Goal: Transaction & Acquisition: Purchase product/service

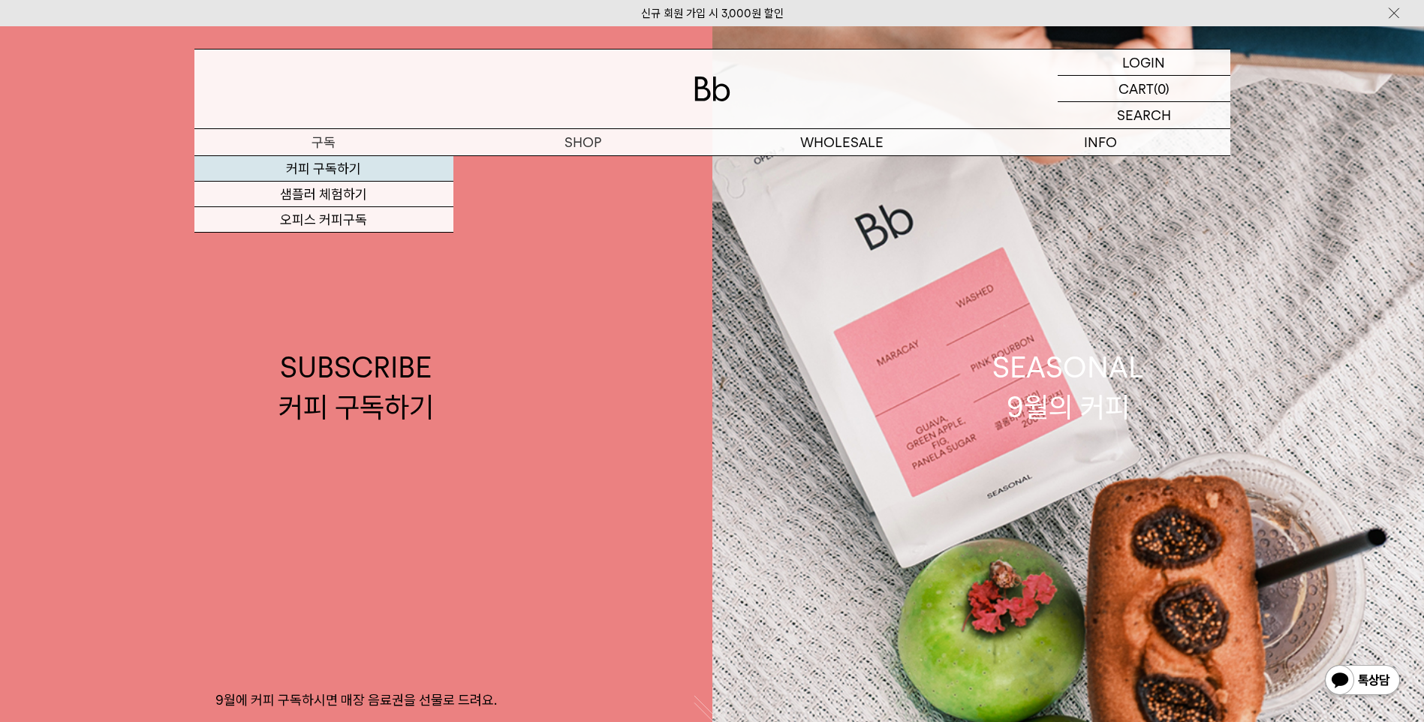
click at [342, 166] on link "커피 구독하기" at bounding box center [323, 169] width 259 height 26
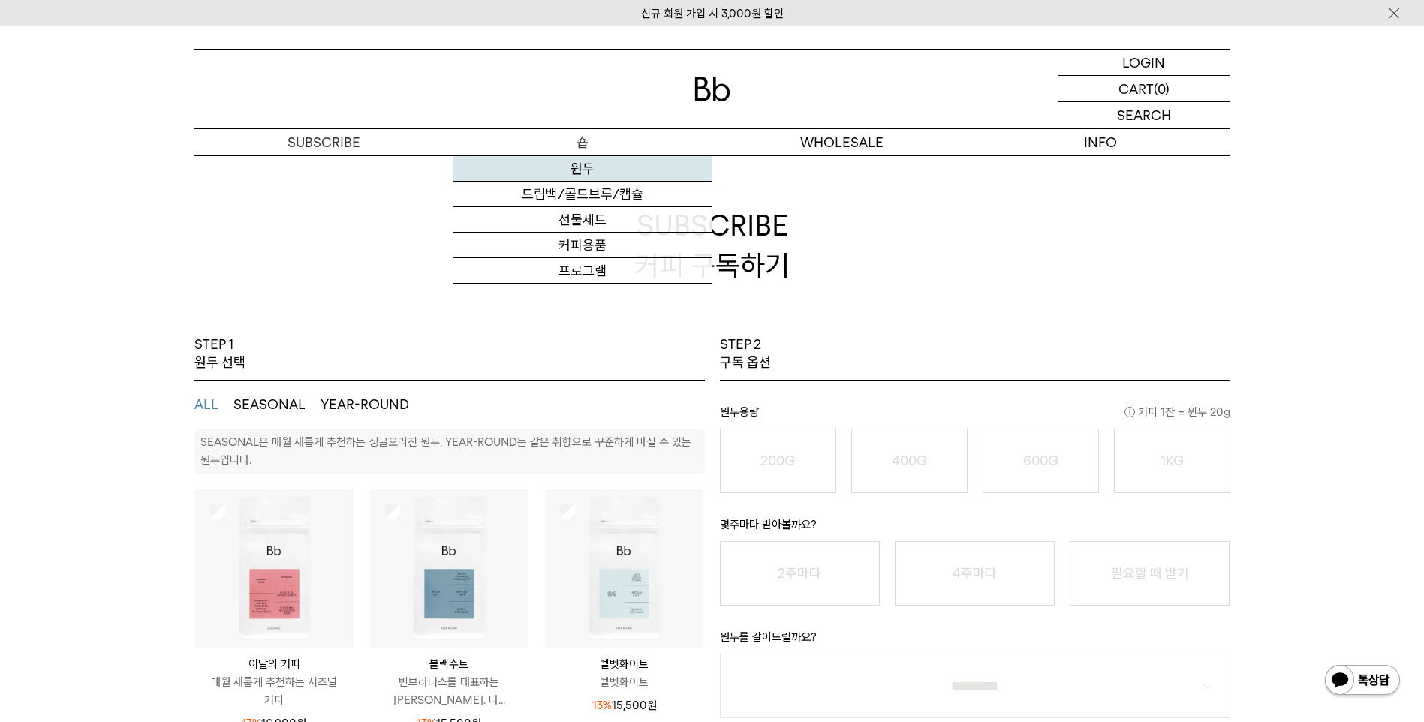
click at [576, 168] on link "원두" at bounding box center [582, 169] width 259 height 26
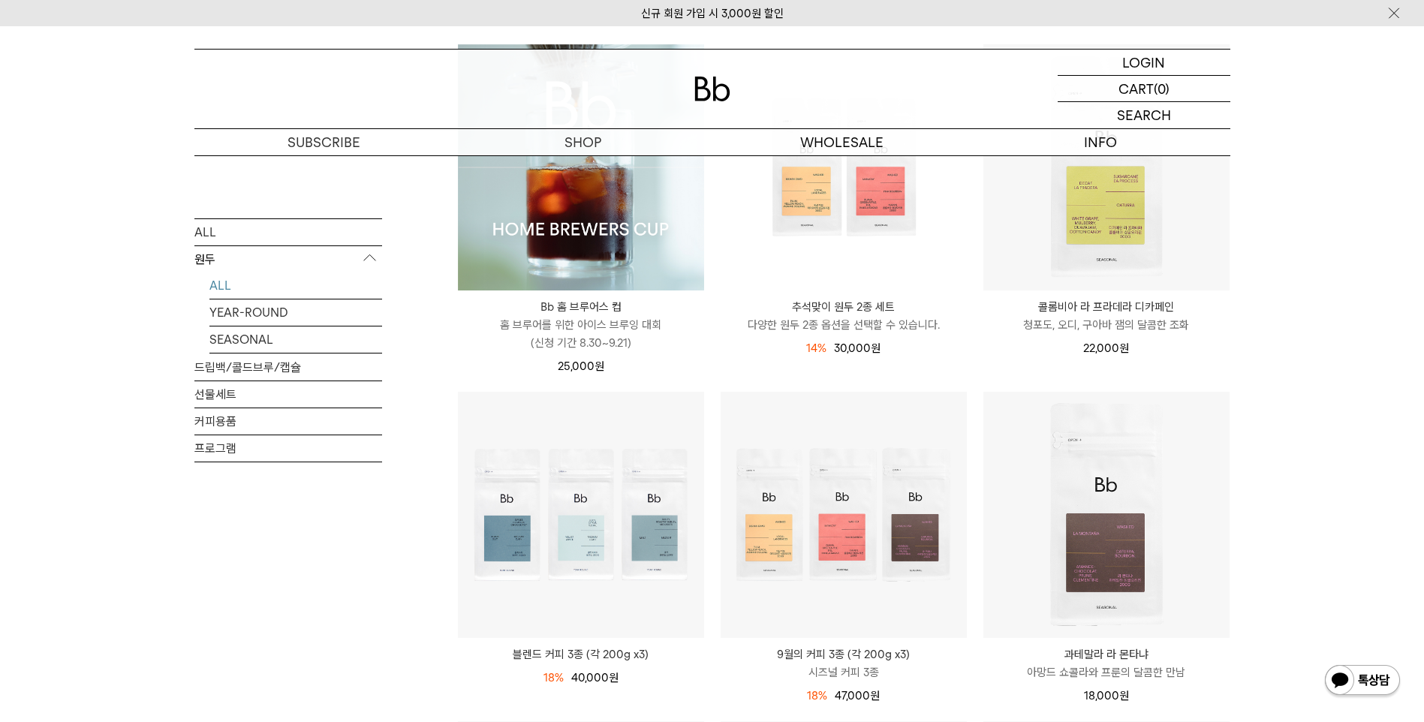
scroll to position [255, 0]
click at [238, 339] on link "SEASONAL" at bounding box center [295, 339] width 173 height 26
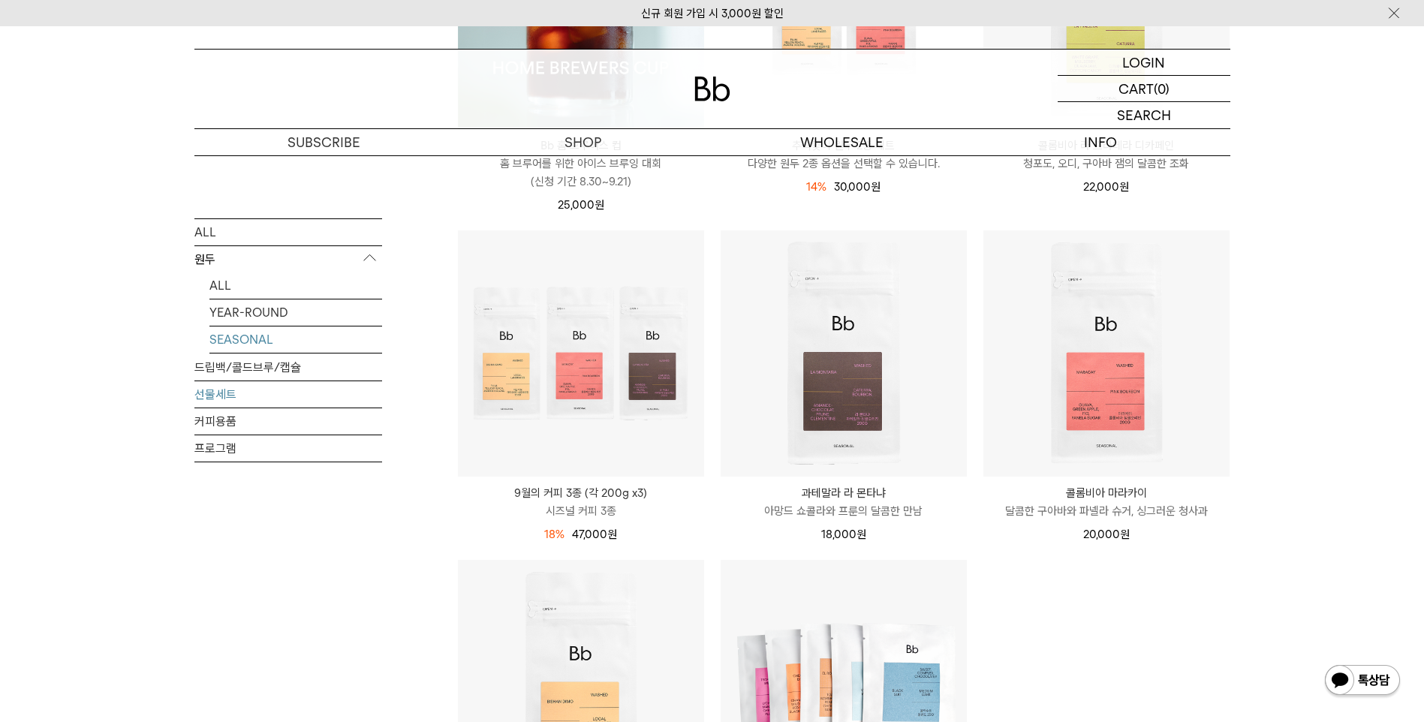
scroll to position [419, 0]
click at [233, 415] on link "커피용품" at bounding box center [288, 421] width 188 height 26
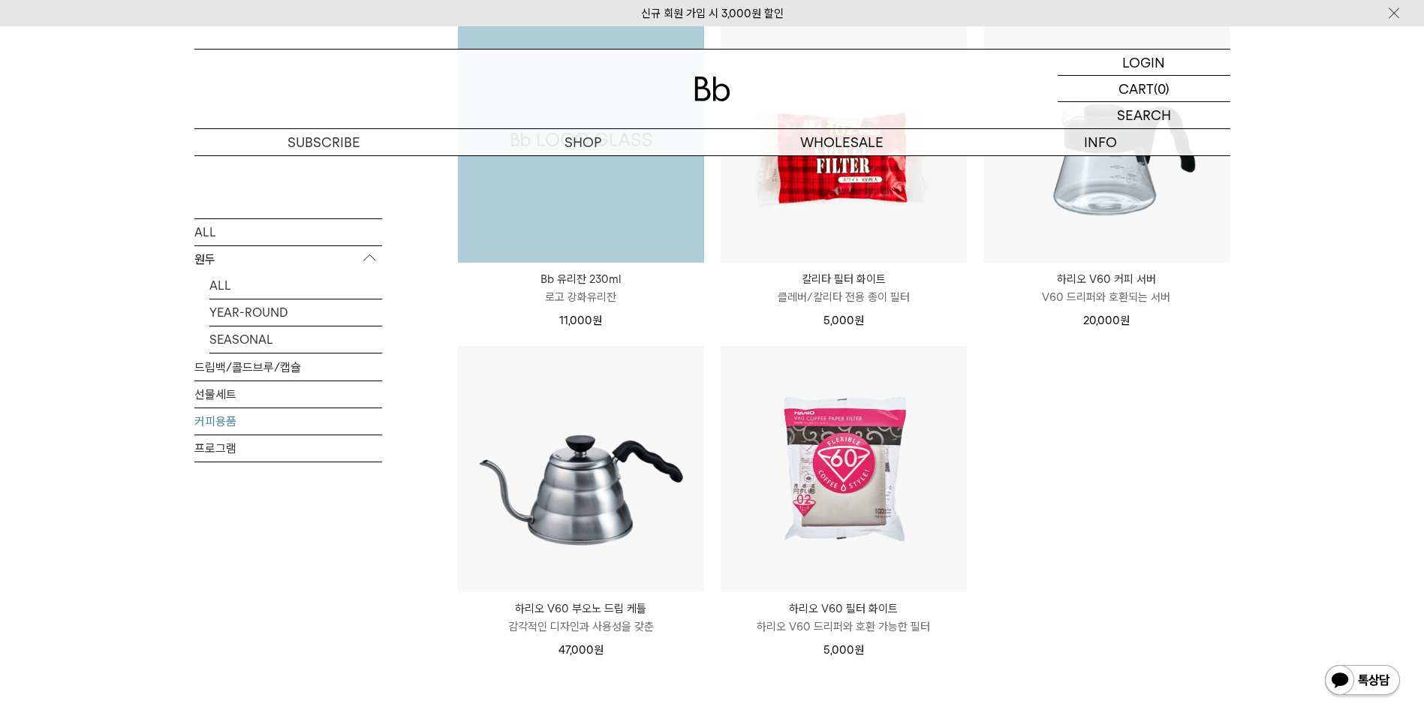
scroll to position [294, 0]
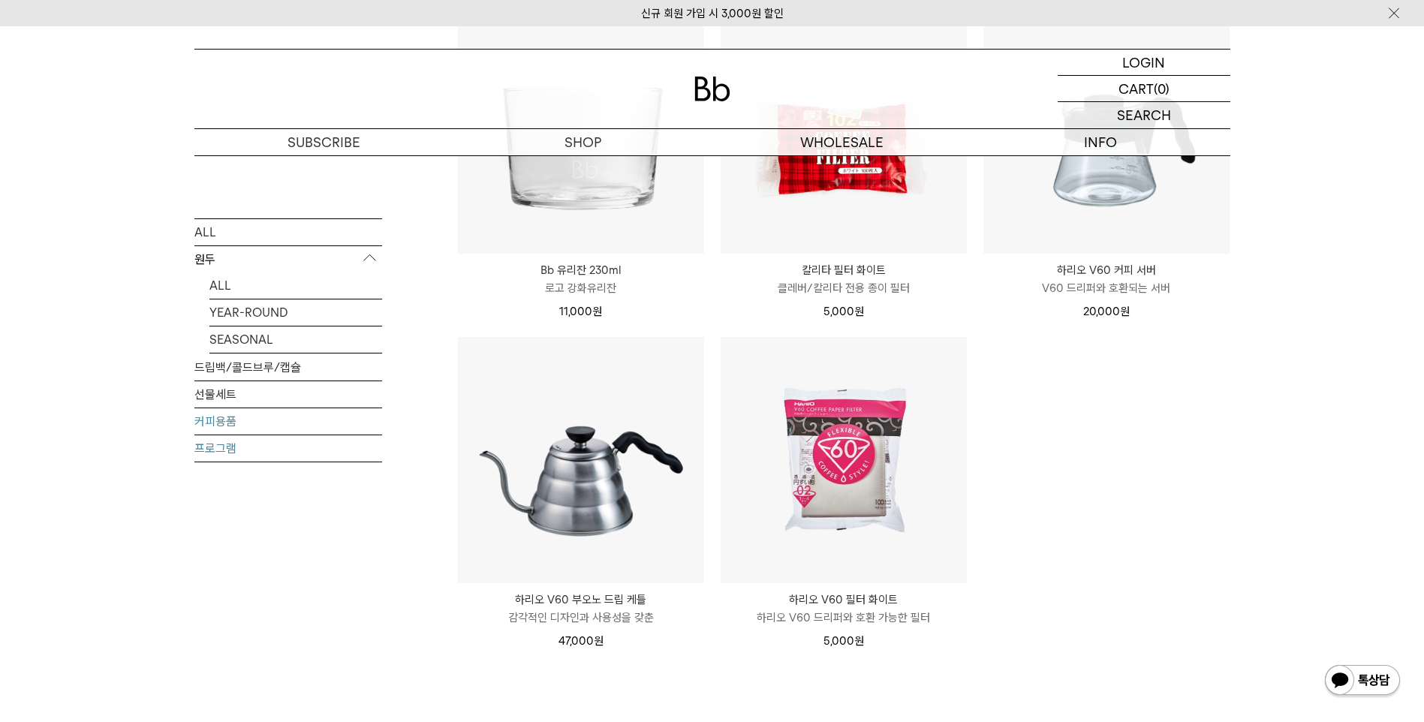
click at [288, 456] on link "프로그램" at bounding box center [288, 448] width 188 height 26
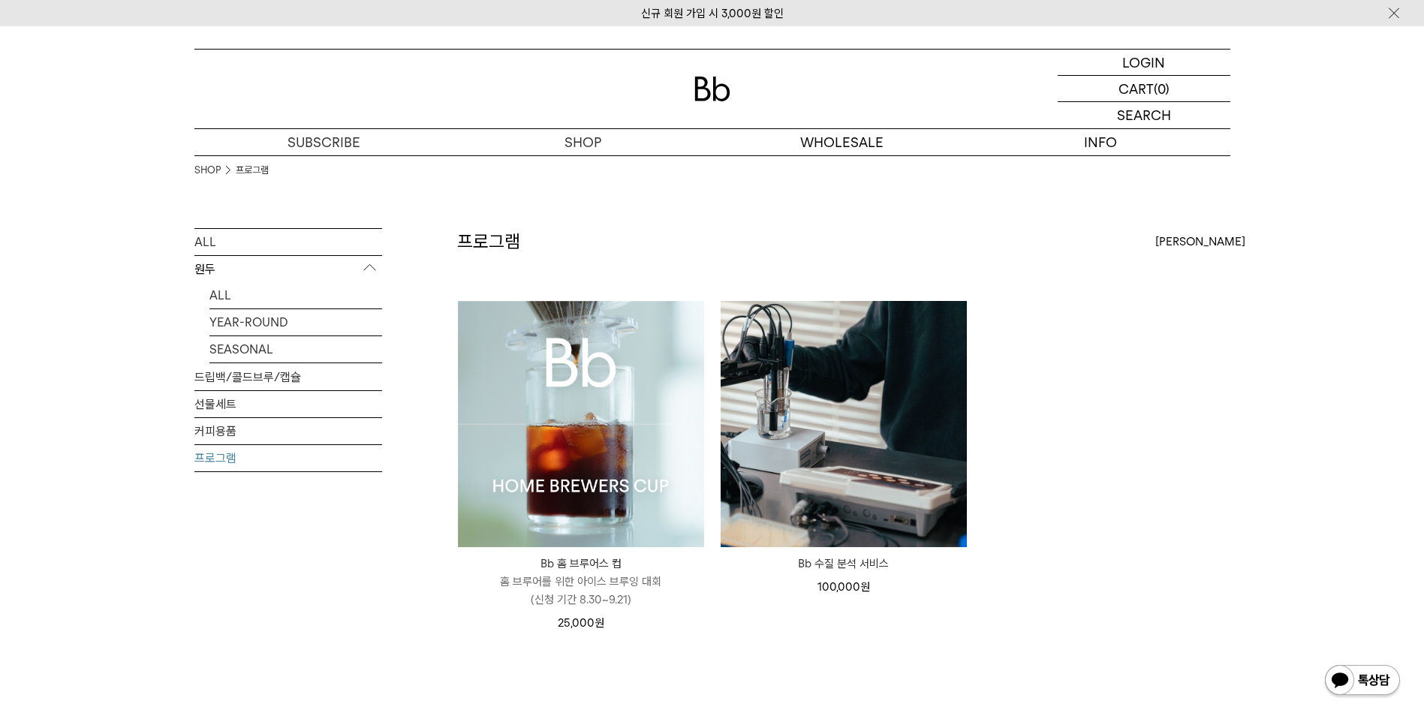
click at [572, 583] on p "홈 브루어를 위한 아이스 브루잉 대회 (신청 기간 8.30~9.21)" at bounding box center [581, 591] width 246 height 36
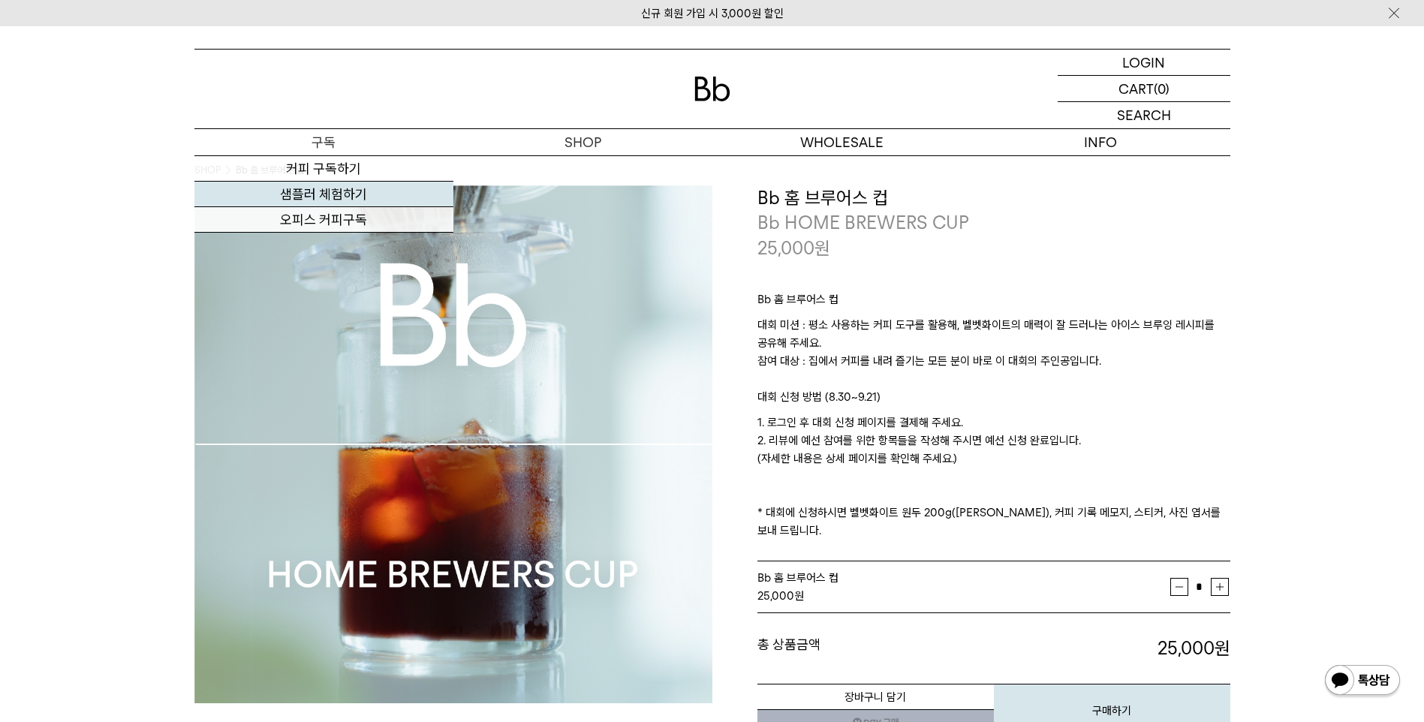
click at [317, 199] on link "샘플러 체험하기" at bounding box center [323, 195] width 259 height 26
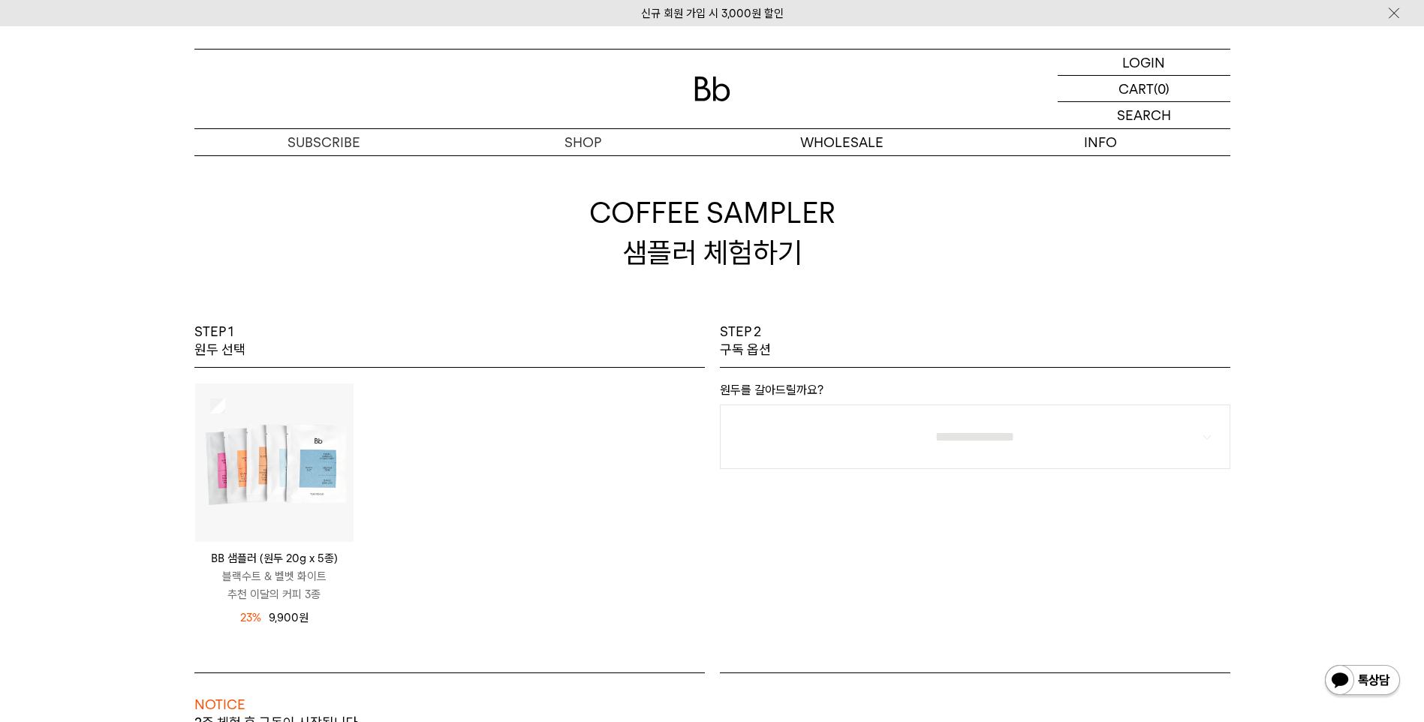
scroll to position [12, 0]
click at [226, 408] on img at bounding box center [274, 463] width 158 height 158
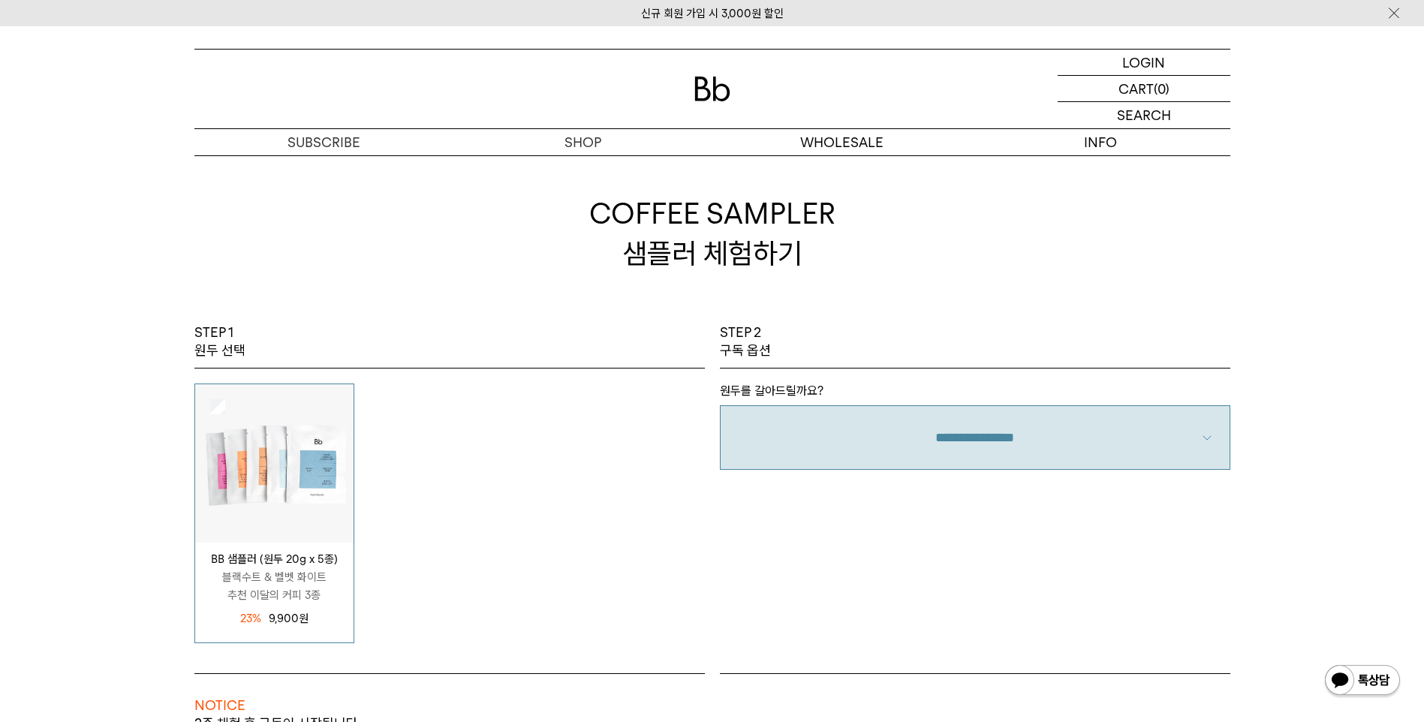
click at [936, 426] on select "**********" at bounding box center [975, 437] width 511 height 65
select select "**"
click at [720, 405] on select "**********" at bounding box center [975, 437] width 511 height 65
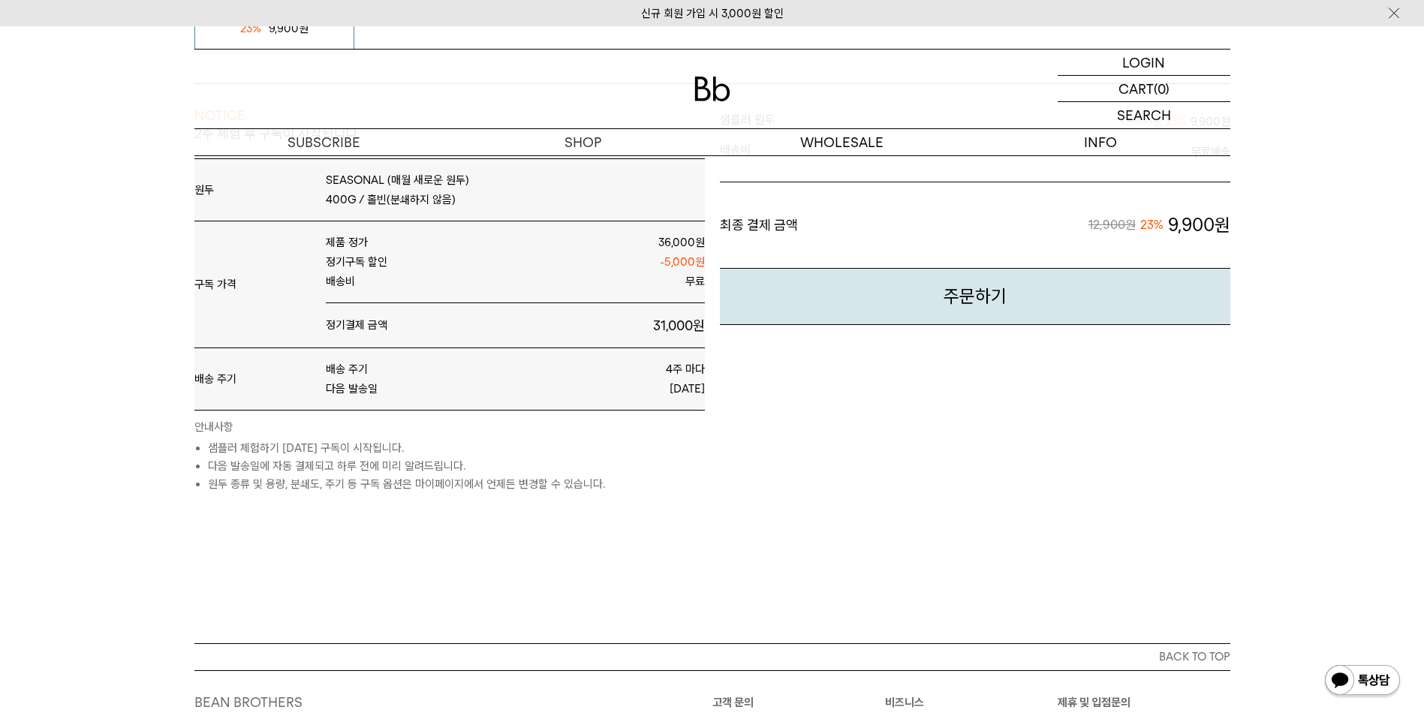
scroll to position [601, 0]
click at [1000, 300] on button "주문하기" at bounding box center [975, 298] width 511 height 58
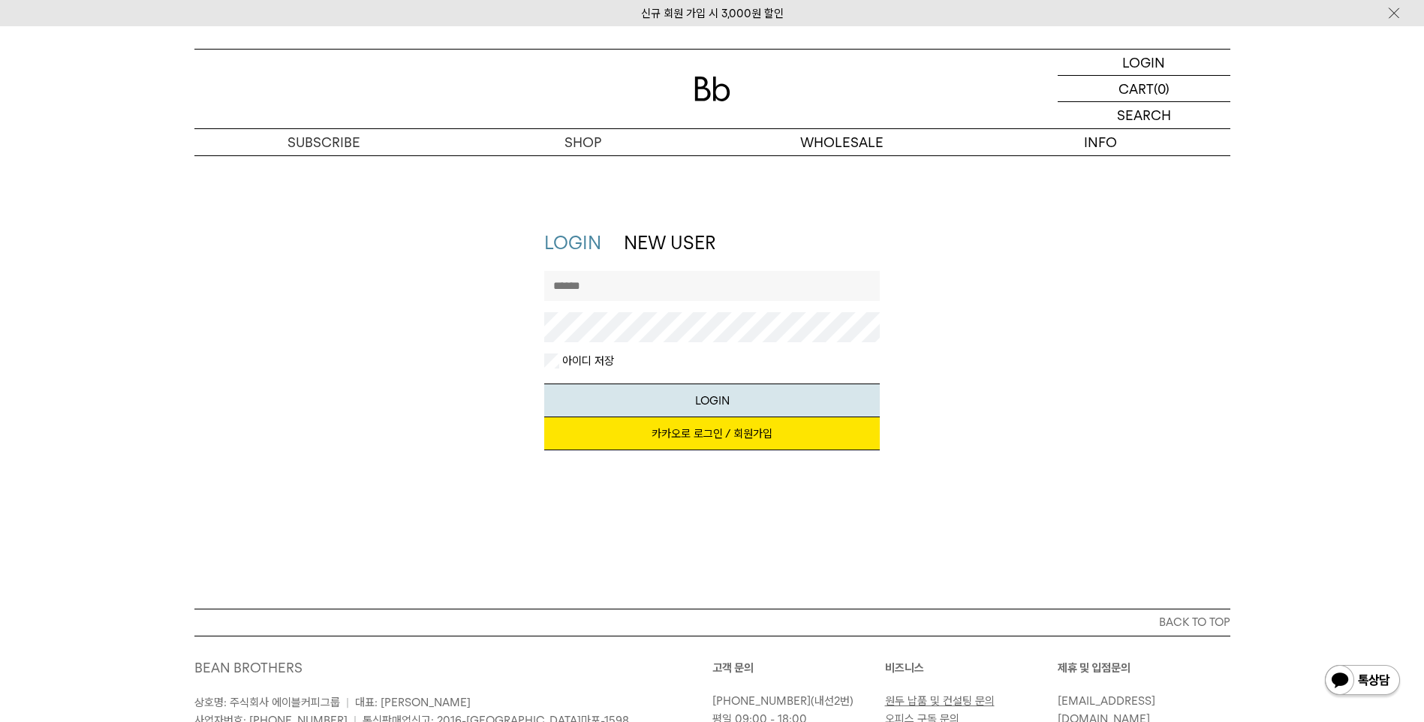
click at [743, 436] on link "카카오로 로그인 / 회원가입" at bounding box center [712, 433] width 336 height 33
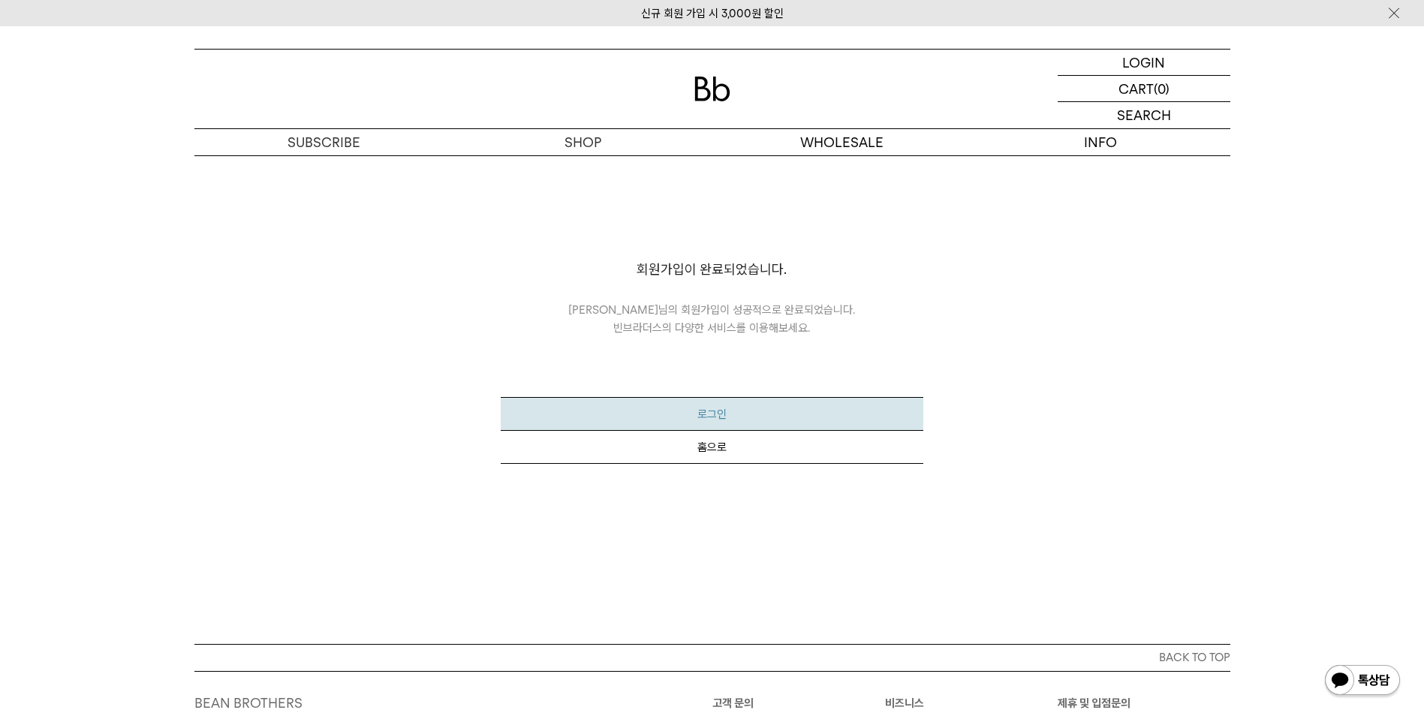
click at [729, 411] on button "로그인" at bounding box center [712, 414] width 423 height 34
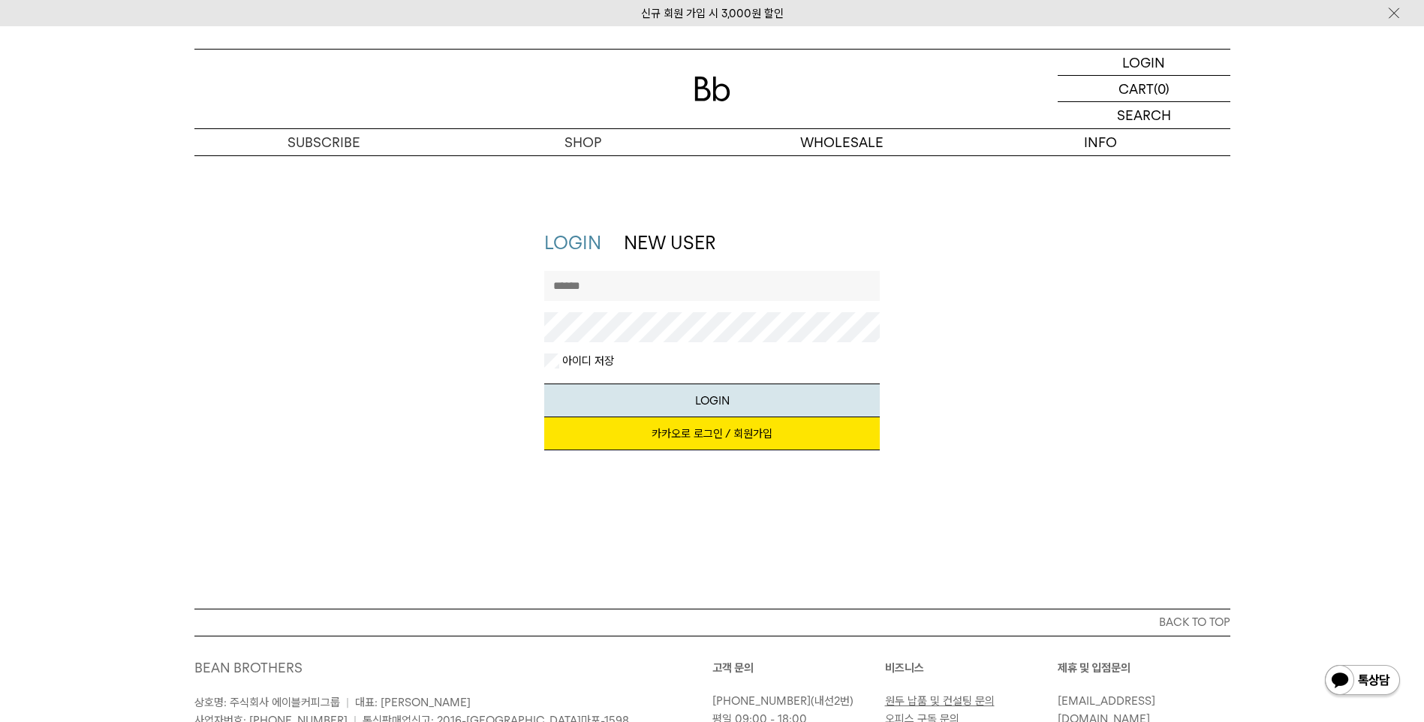
click at [655, 289] on input "text" at bounding box center [712, 286] width 336 height 30
type input "**********"
click at [722, 435] on link "카카오로 로그인 / 회원가입" at bounding box center [712, 433] width 336 height 33
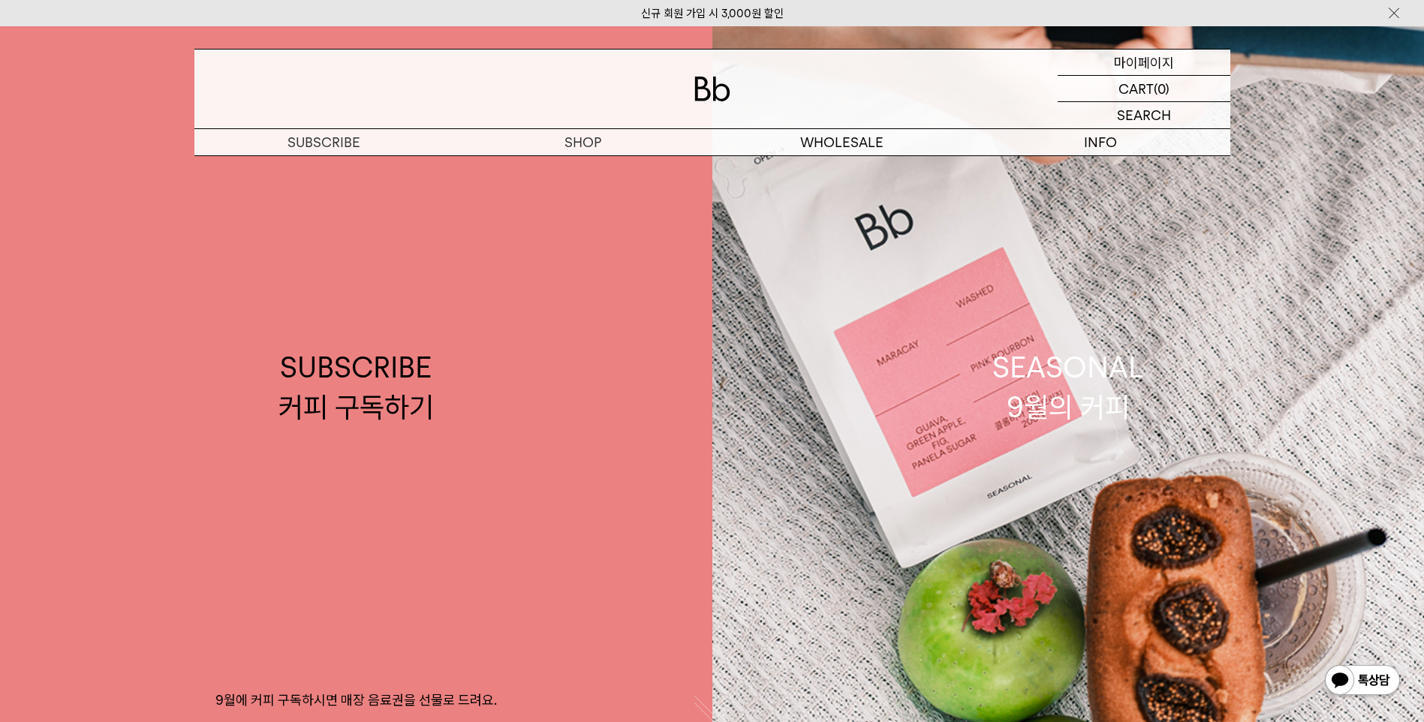
click at [1156, 63] on p "마이페이지" at bounding box center [1144, 63] width 60 height 26
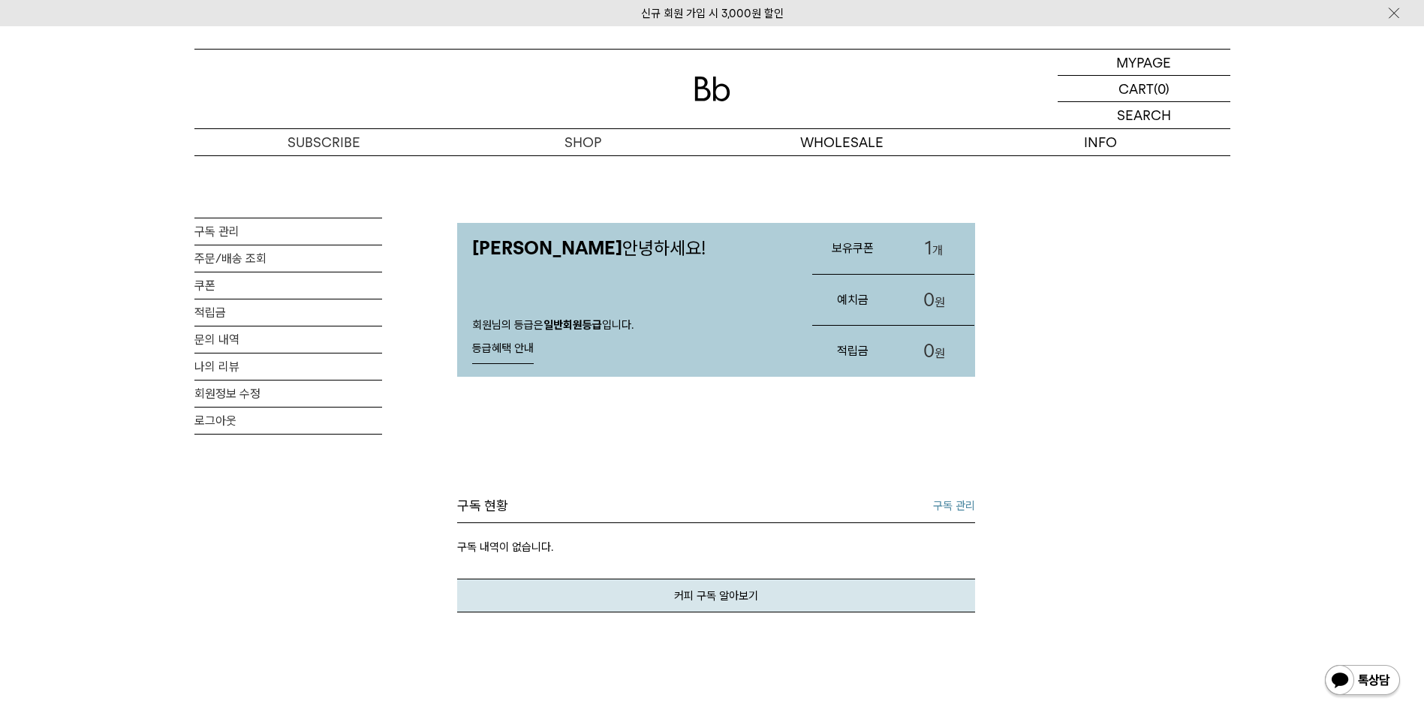
click at [917, 251] on link "1 개" at bounding box center [933, 248] width 81 height 51
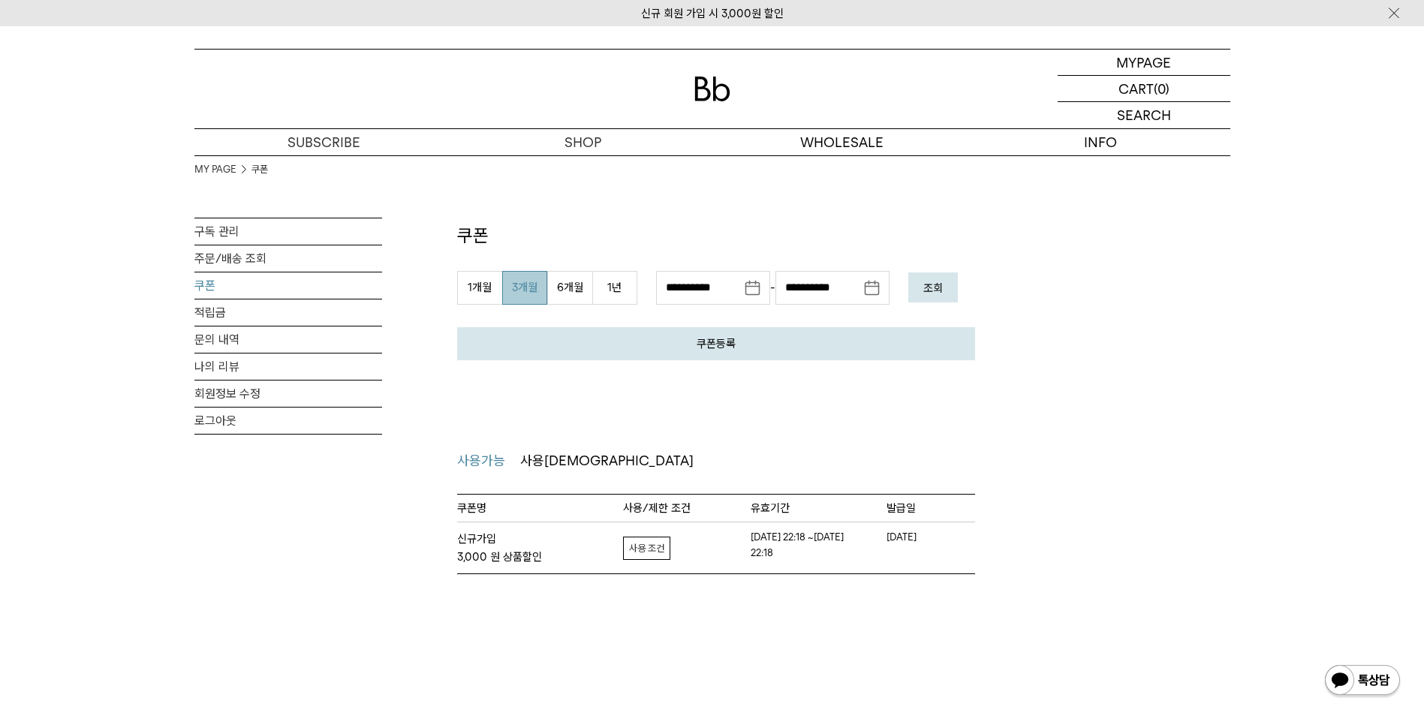
click at [655, 559] on link "자세히보기" at bounding box center [646, 548] width 47 height 23
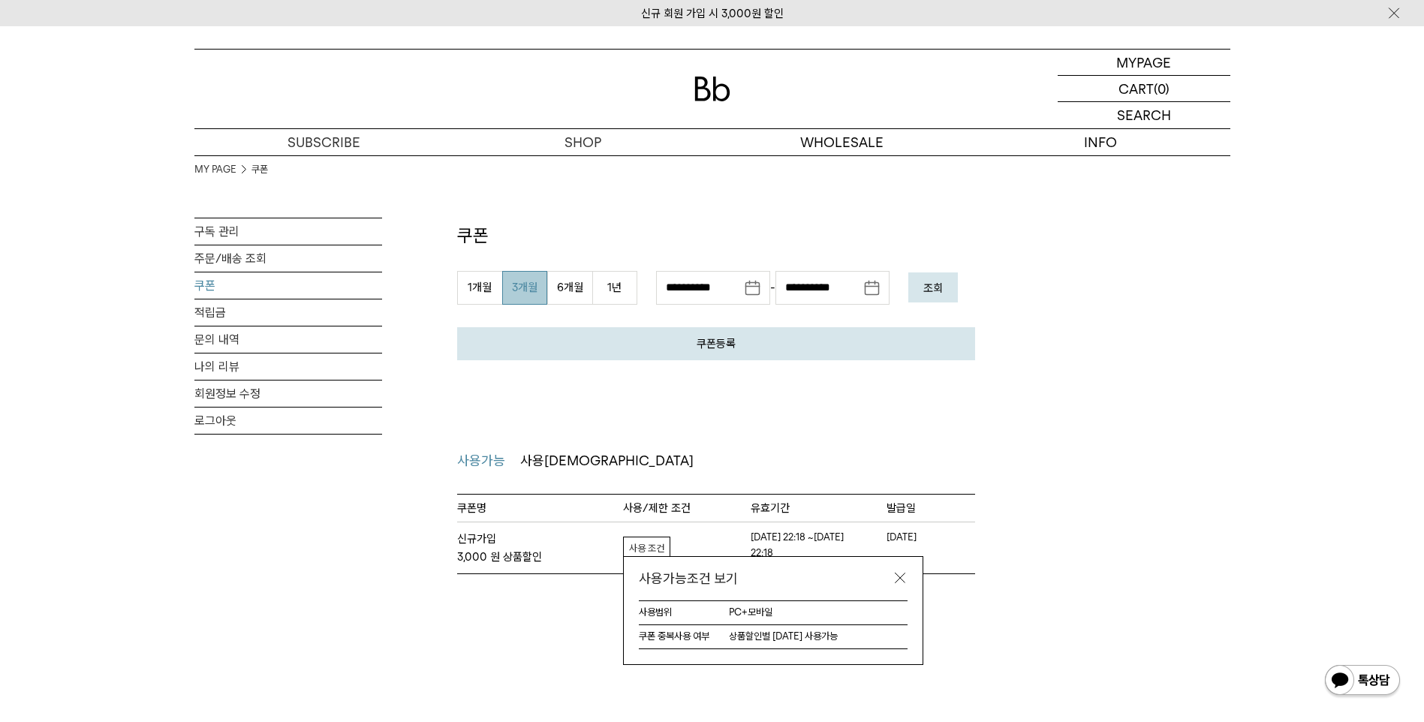
click at [895, 576] on link at bounding box center [900, 578] width 15 height 15
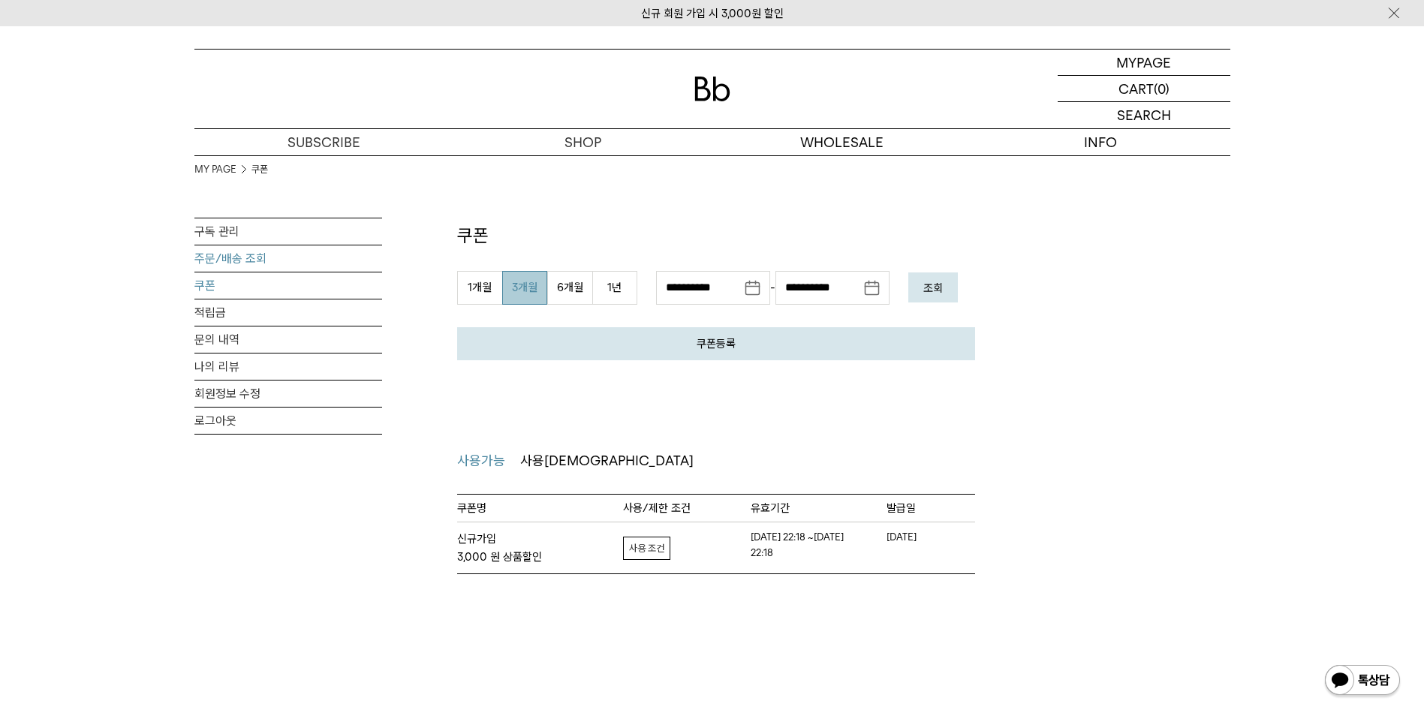
click at [233, 264] on link "주문/배송 조회" at bounding box center [288, 258] width 188 height 26
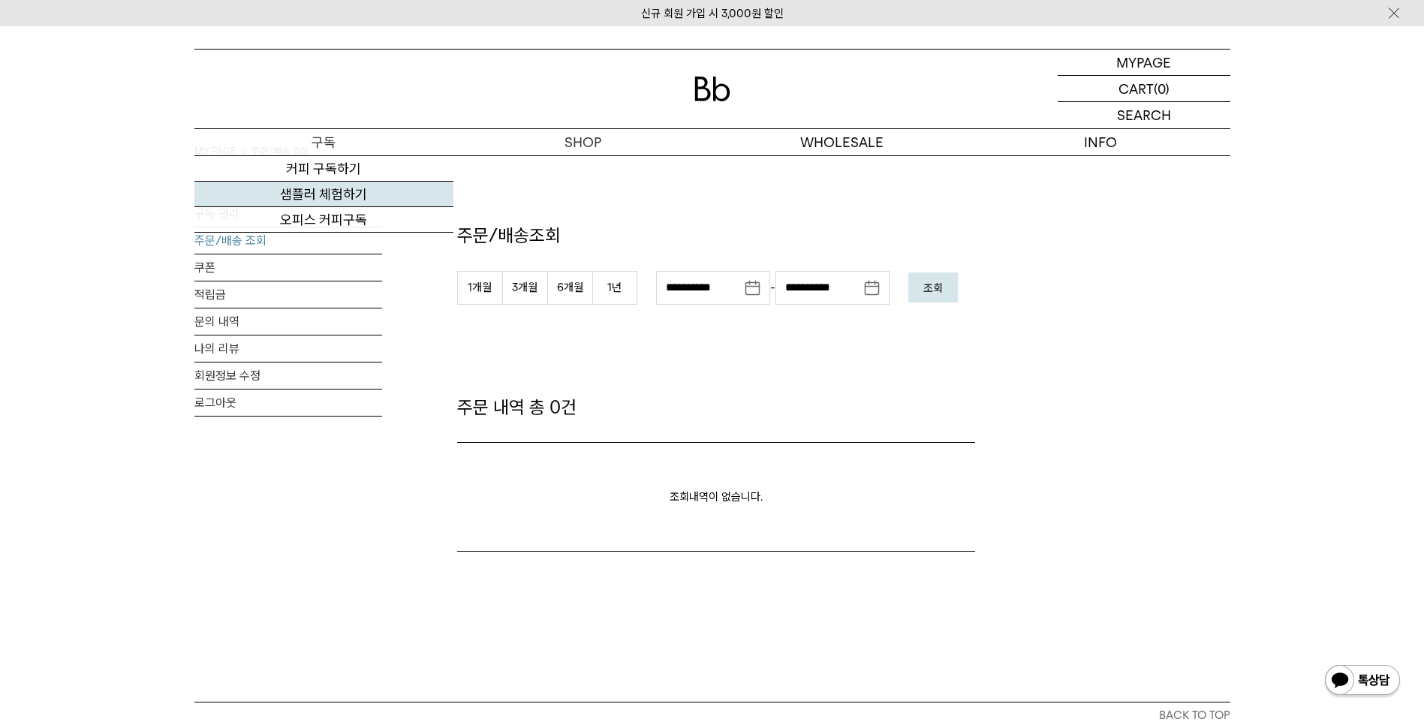
click at [326, 194] on link "샘플러 체험하기" at bounding box center [323, 195] width 259 height 26
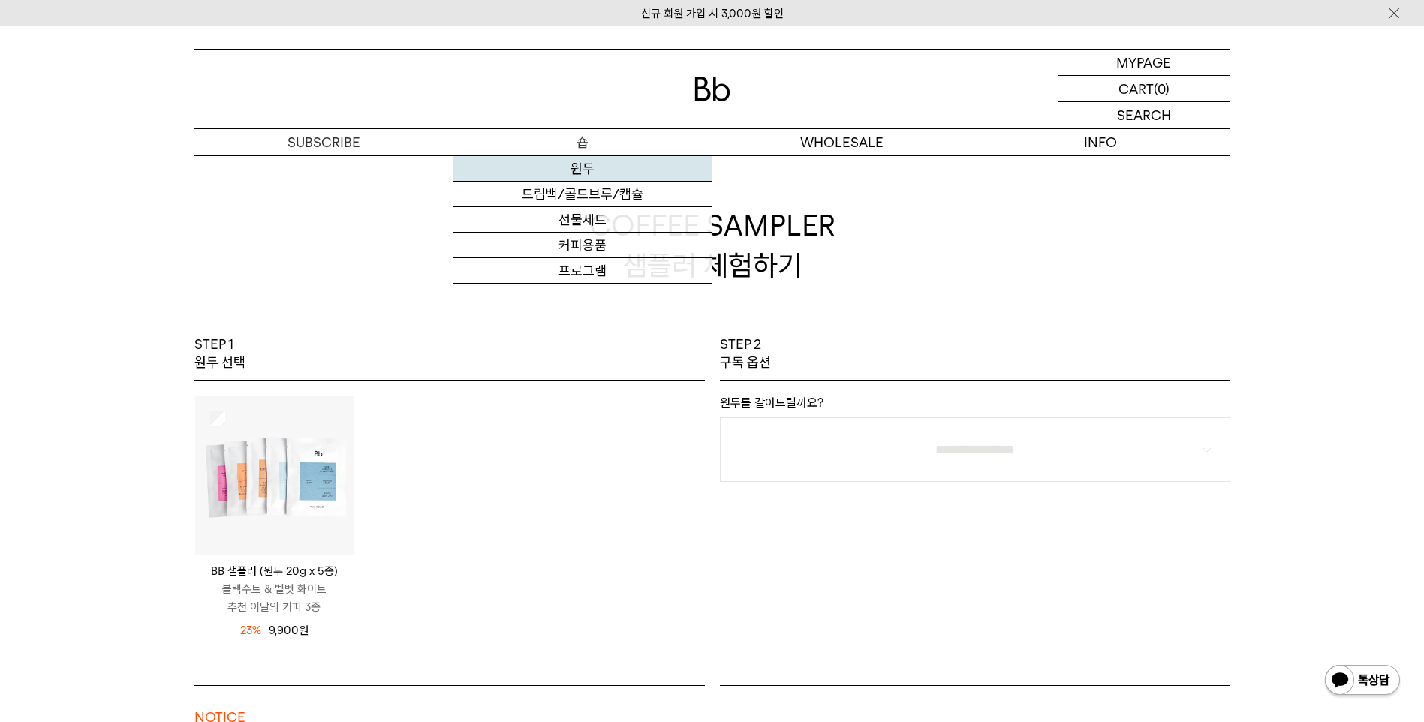
click at [583, 169] on link "원두" at bounding box center [582, 169] width 259 height 26
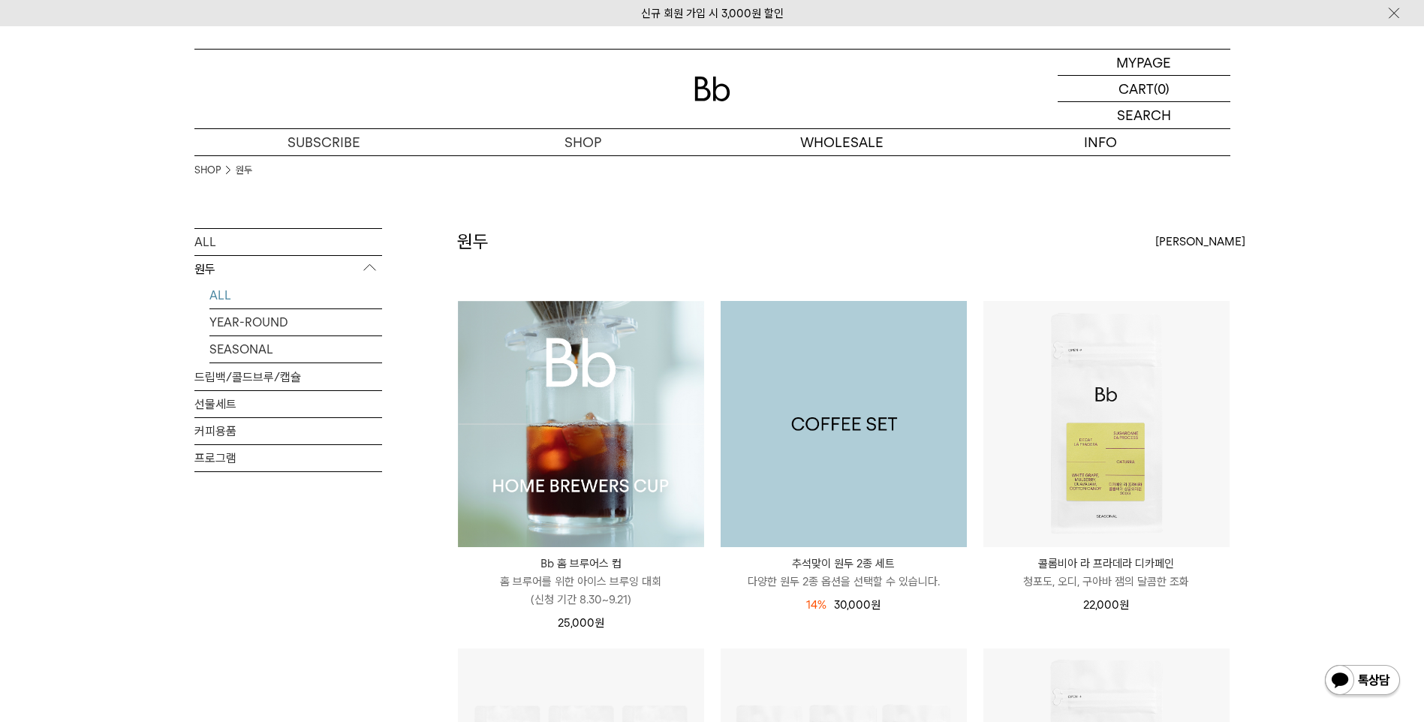
click at [856, 471] on img at bounding box center [844, 424] width 246 height 246
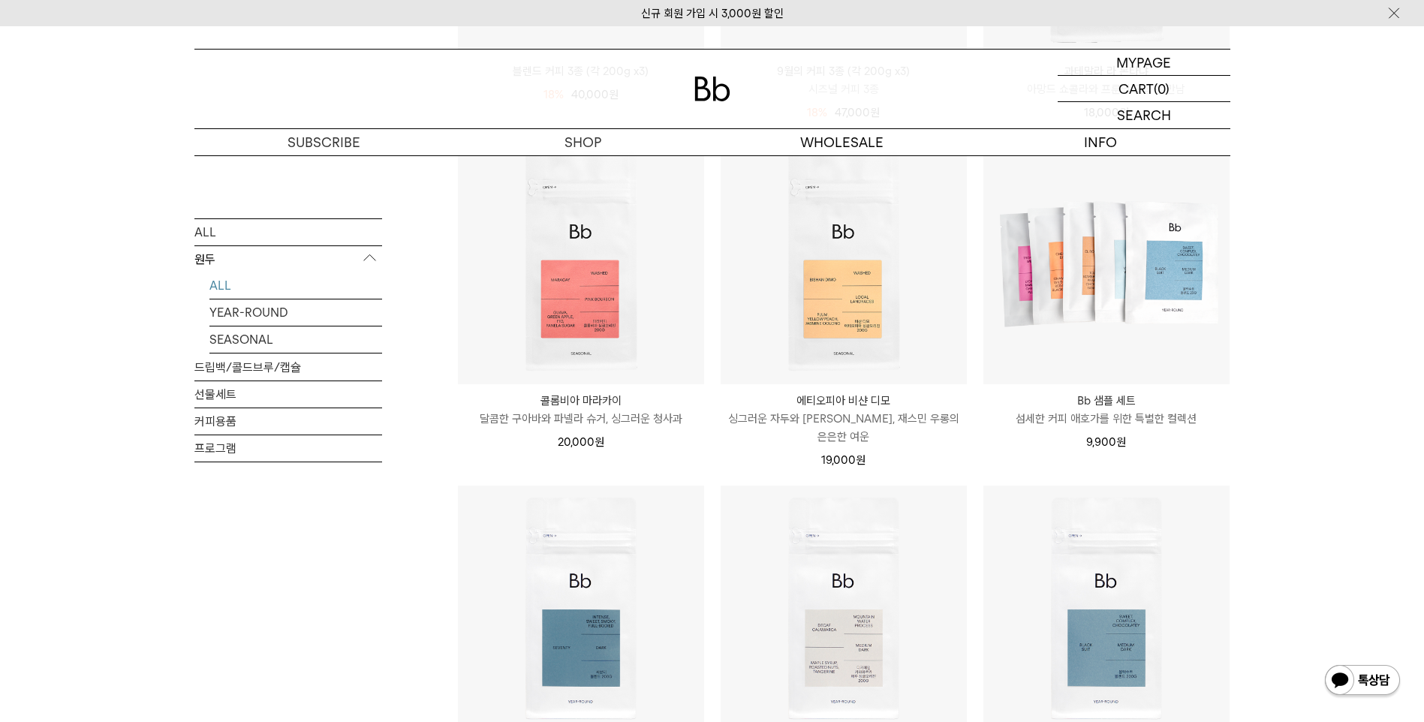
scroll to position [841, 0]
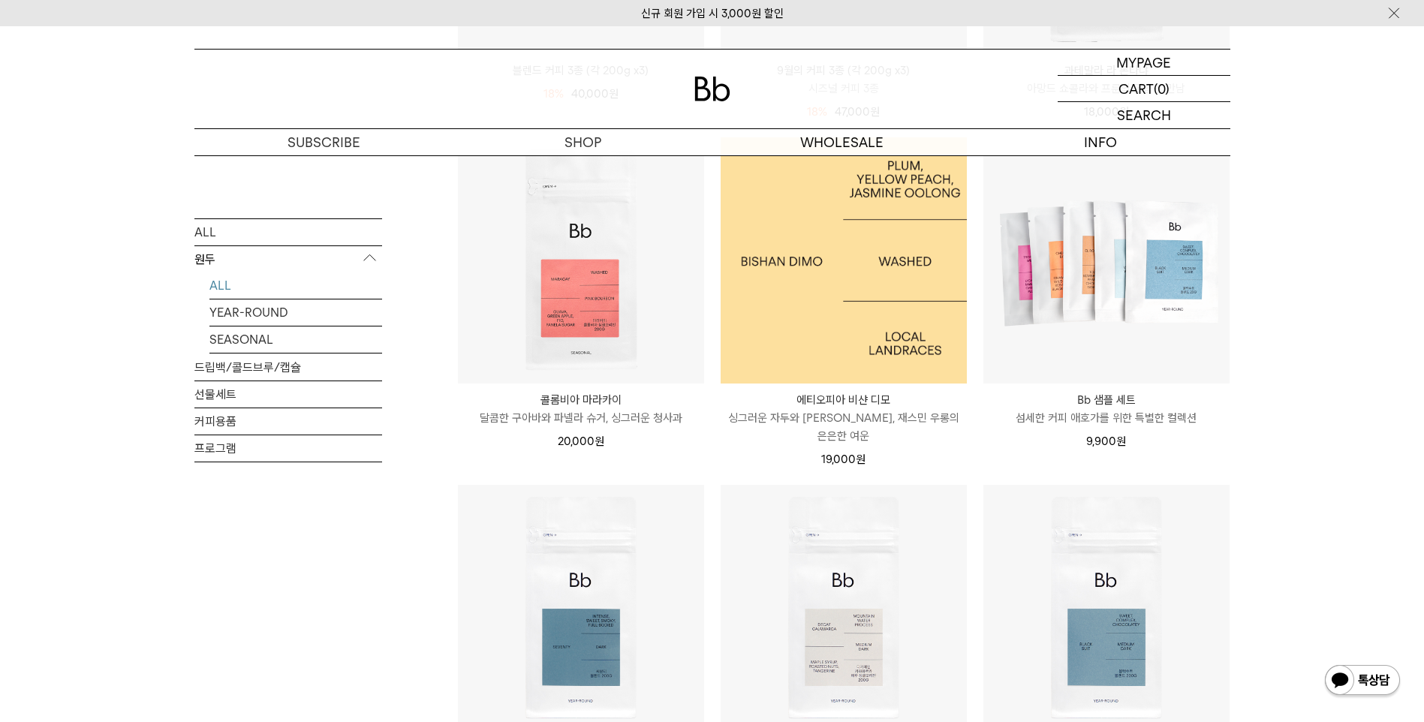
click at [813, 288] on img at bounding box center [844, 260] width 246 height 246
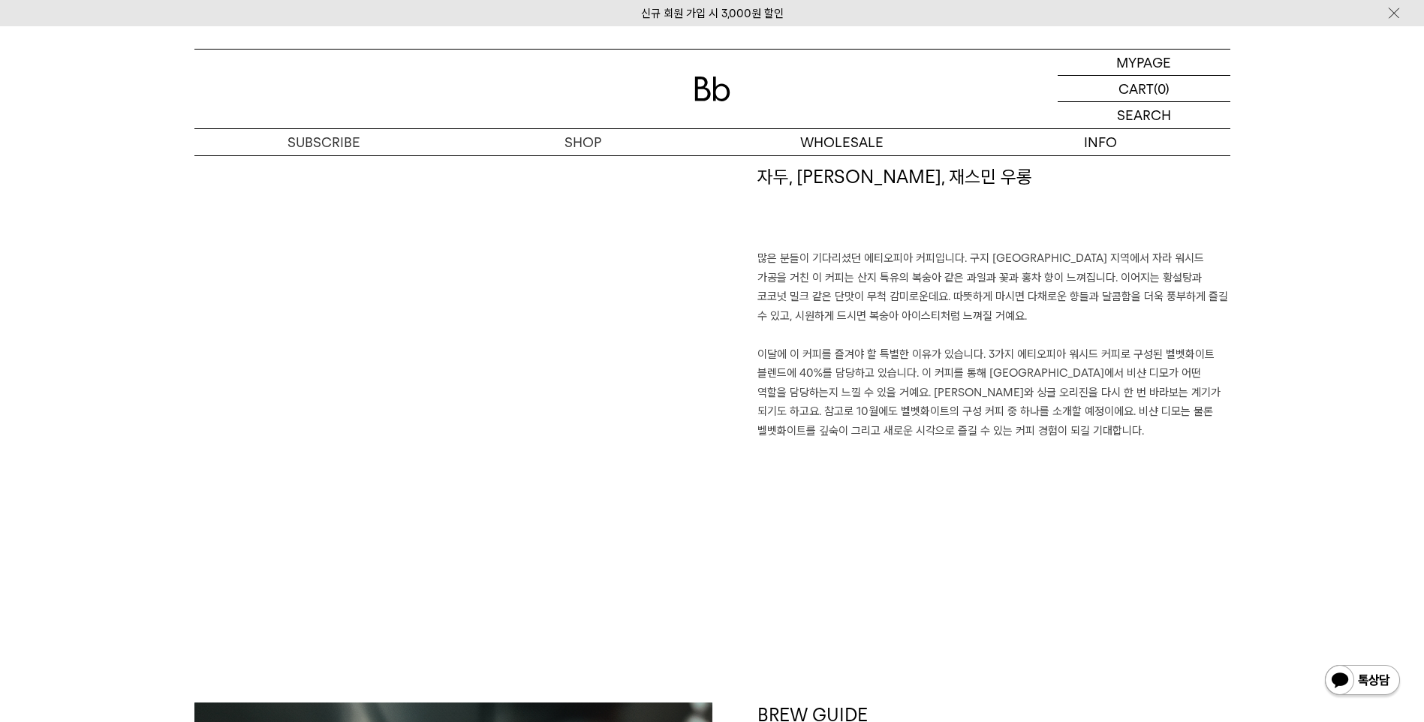
scroll to position [1064, 0]
click at [1149, 397] on p "많은 분들이 기다리셨던 에티오피아 커피입니다. 구지 [GEOGRAPHIC_DATA] 지역에서 자라 워시드 가공을 거친 이 커피는 산지 특유의 …" at bounding box center [994, 345] width 473 height 191
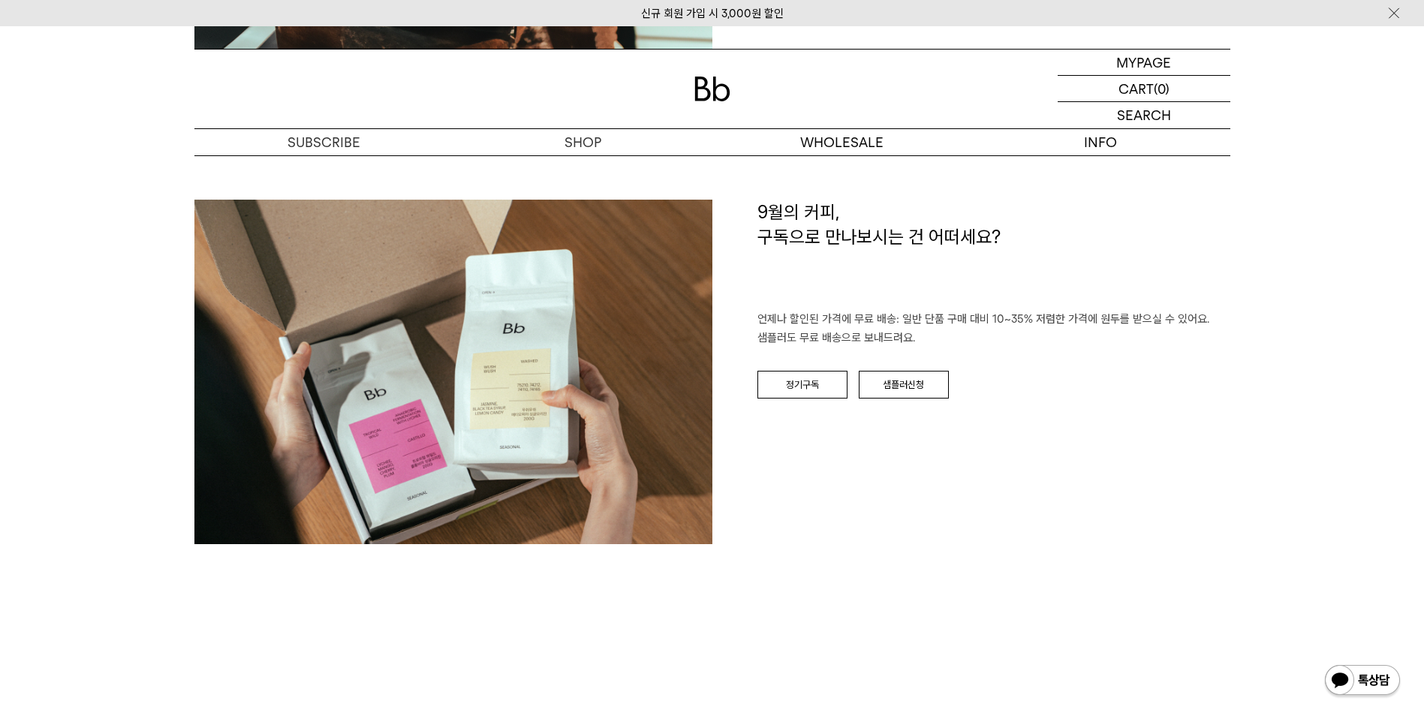
scroll to position [2235, 0]
click at [896, 388] on link "샘플러신청" at bounding box center [904, 386] width 90 height 29
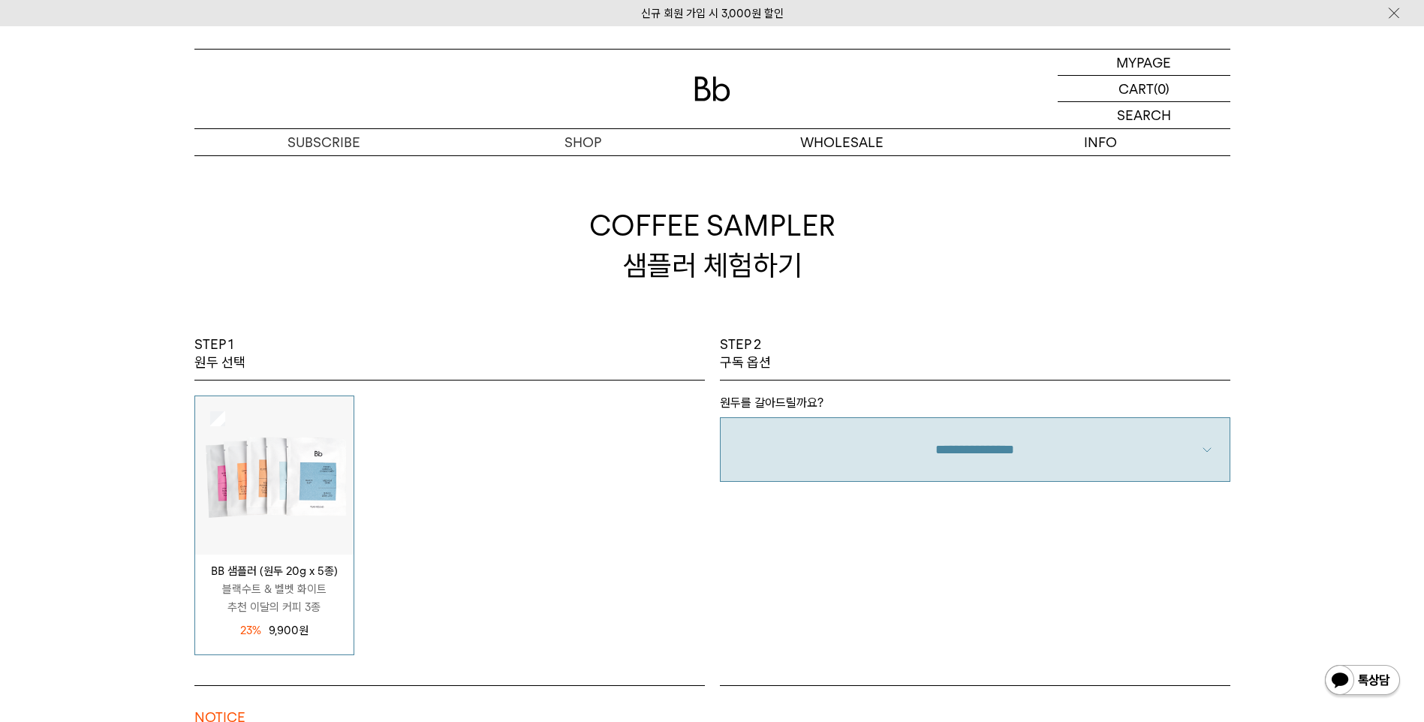
click at [893, 453] on select "**********" at bounding box center [975, 449] width 511 height 65
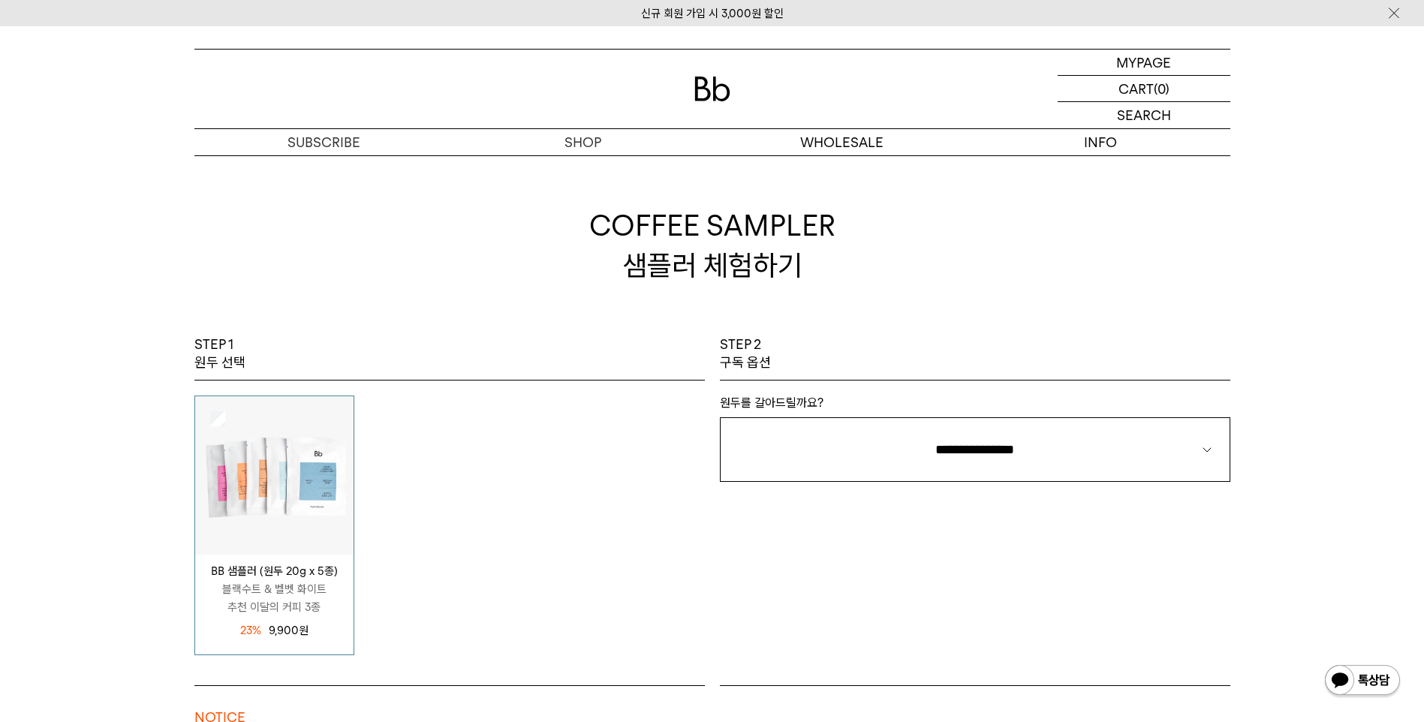
select select "**"
click at [720, 417] on select "**********" at bounding box center [975, 449] width 511 height 65
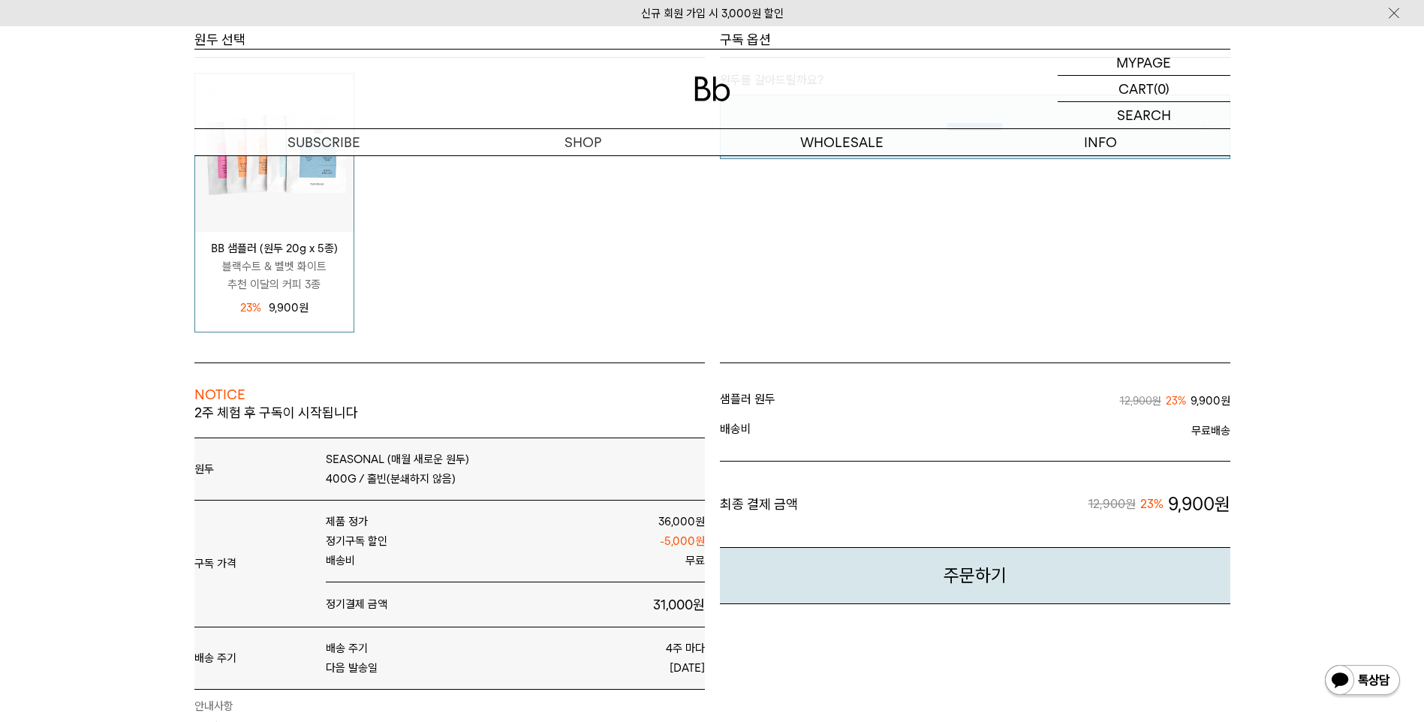
scroll to position [567, 0]
